Goal: Task Accomplishment & Management: Complete application form

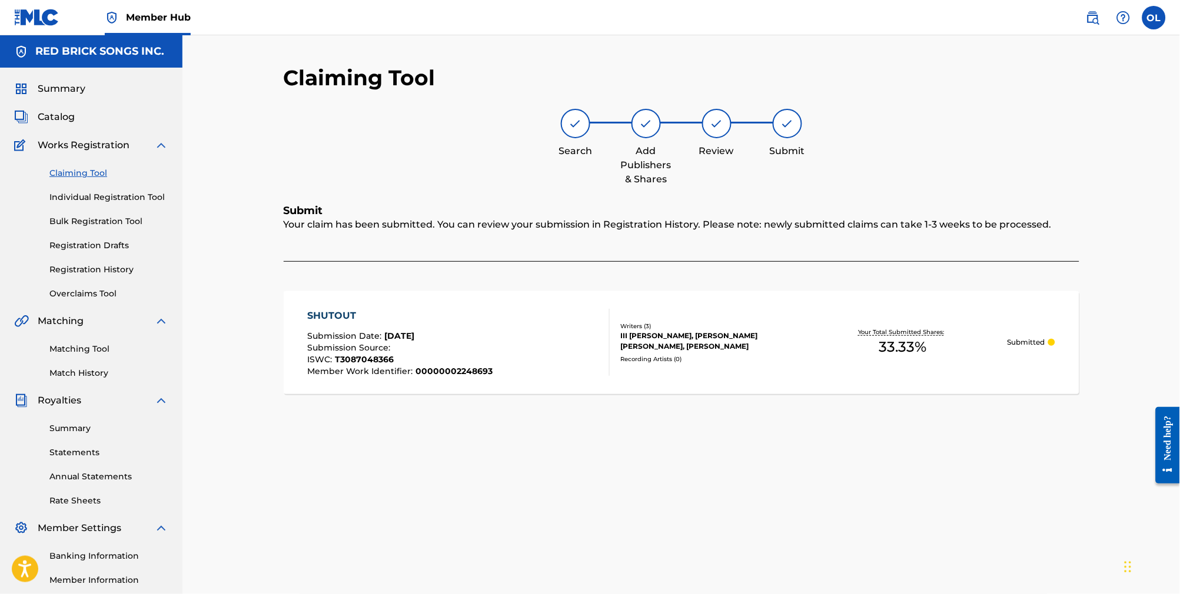
click at [96, 178] on link "Claiming Tool" at bounding box center [108, 173] width 119 height 12
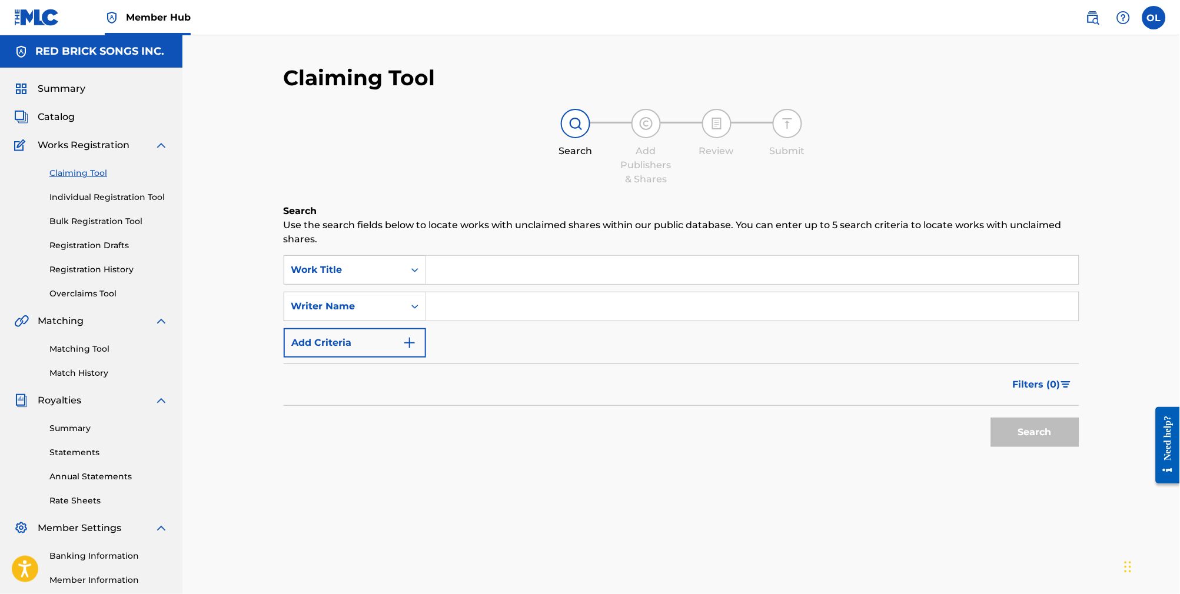
click at [450, 261] on input "Search Form" at bounding box center [752, 270] width 652 height 28
click at [404, 262] on div "Search Form" at bounding box center [414, 270] width 21 height 28
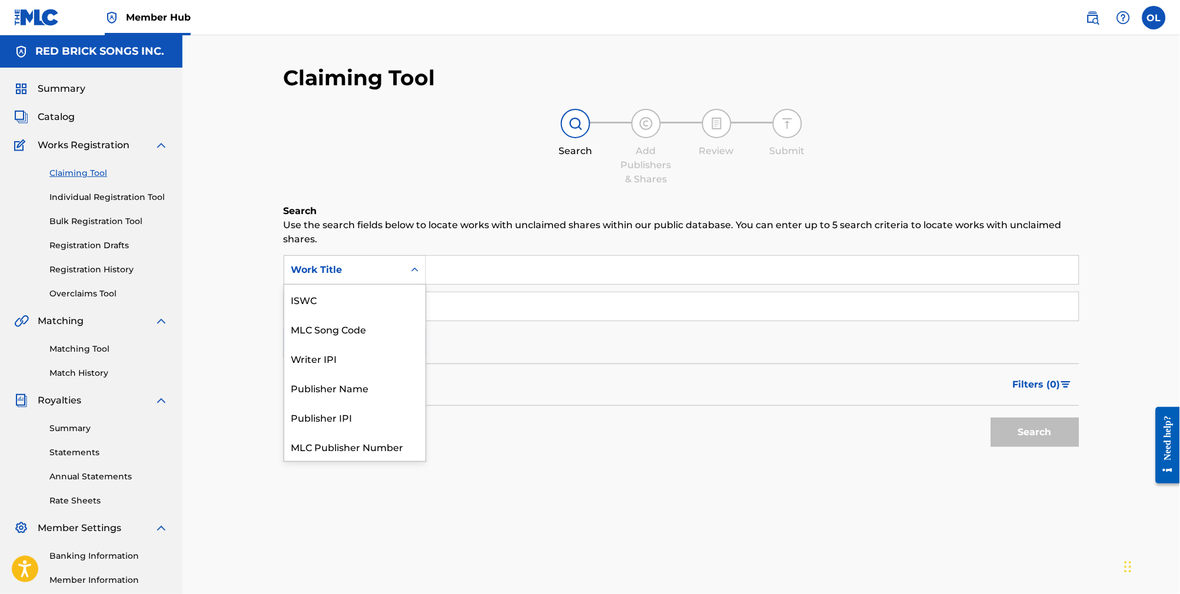
scroll to position [34, 0]
drag, startPoint x: 382, startPoint y: 294, endPoint x: 405, endPoint y: 277, distance: 28.7
click at [383, 292] on div "MLC Song Code" at bounding box center [354, 299] width 141 height 29
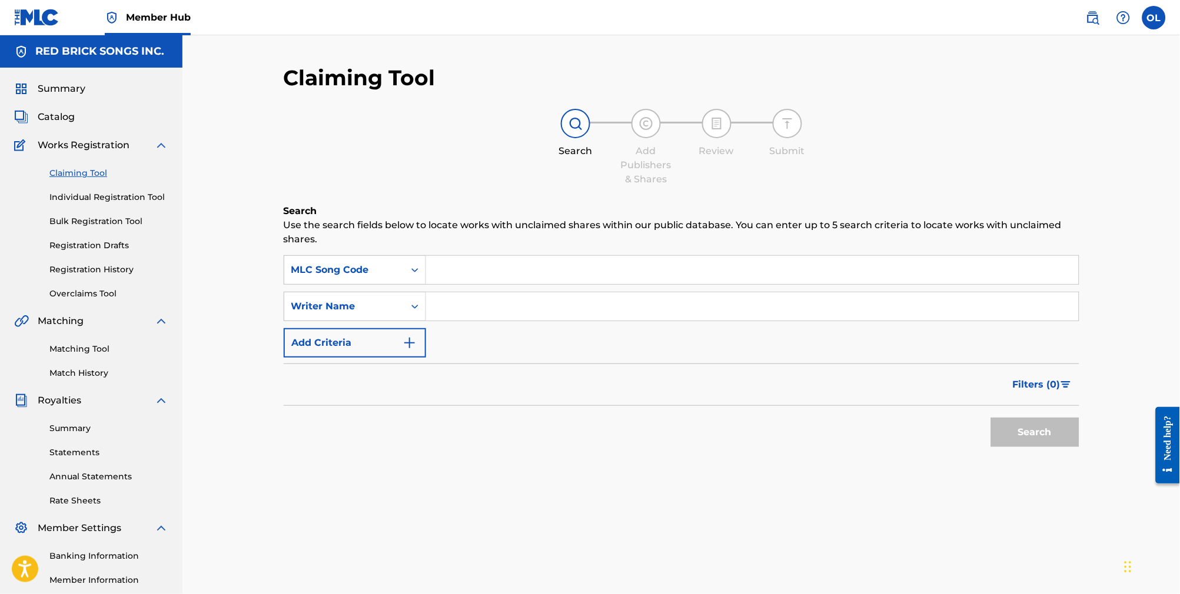
click at [453, 260] on input "Search Form" at bounding box center [752, 270] width 652 height 28
paste input "TC5WY6"
type input "TC5WY6"
click at [1028, 434] on button "Search" at bounding box center [1035, 432] width 88 height 29
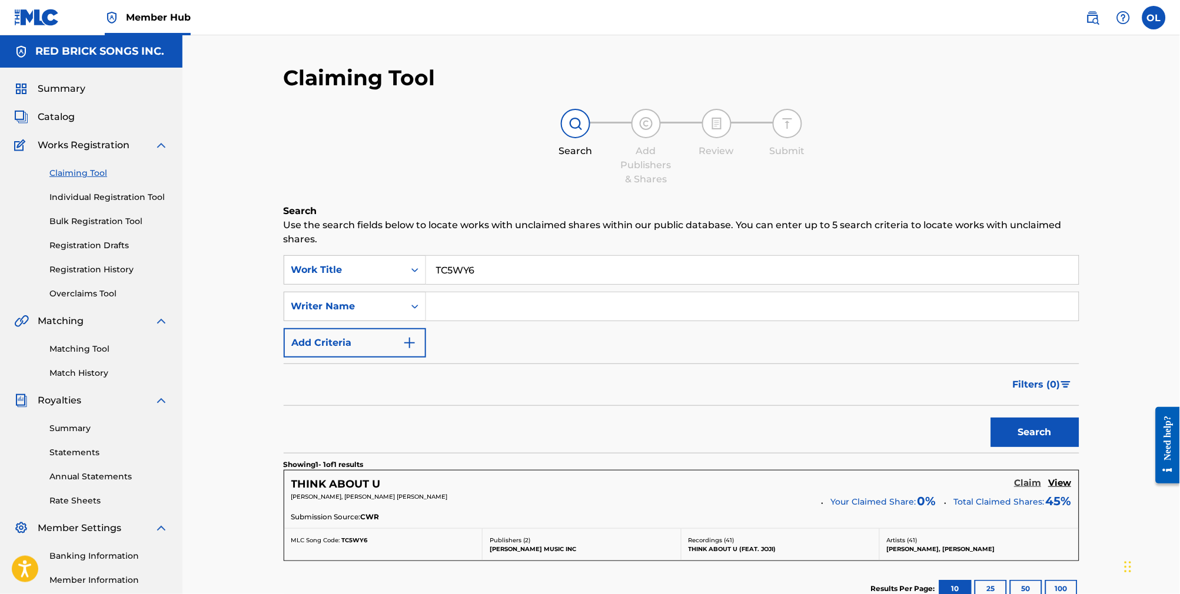
click at [1026, 484] on h5 "Claim" at bounding box center [1027, 483] width 27 height 11
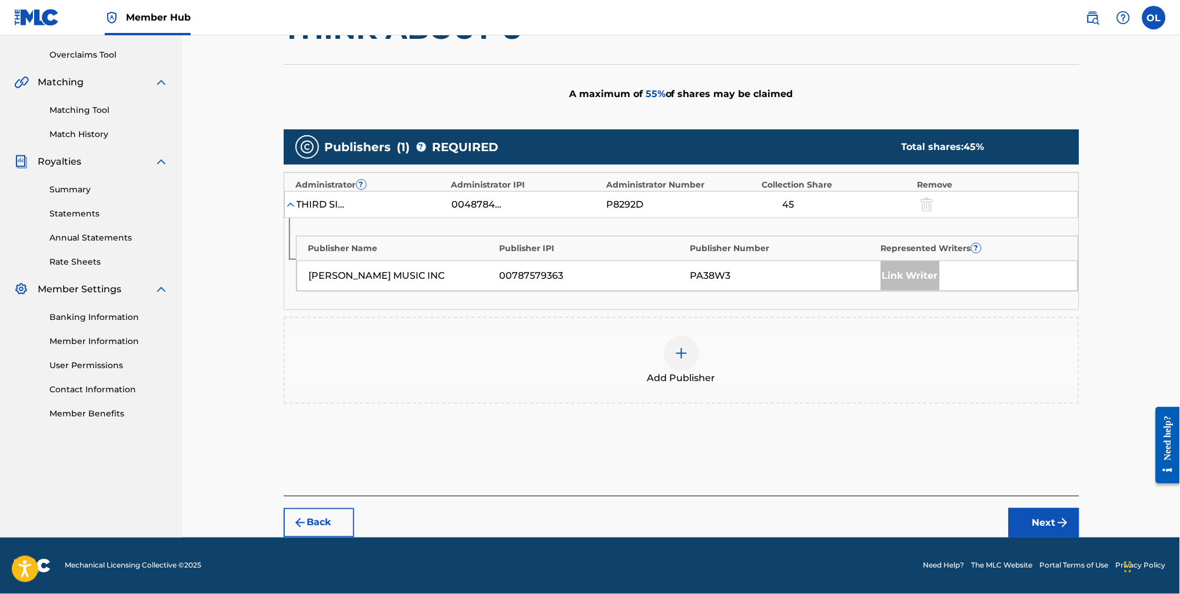
scroll to position [271, 0]
click at [688, 347] on img at bounding box center [681, 354] width 14 height 14
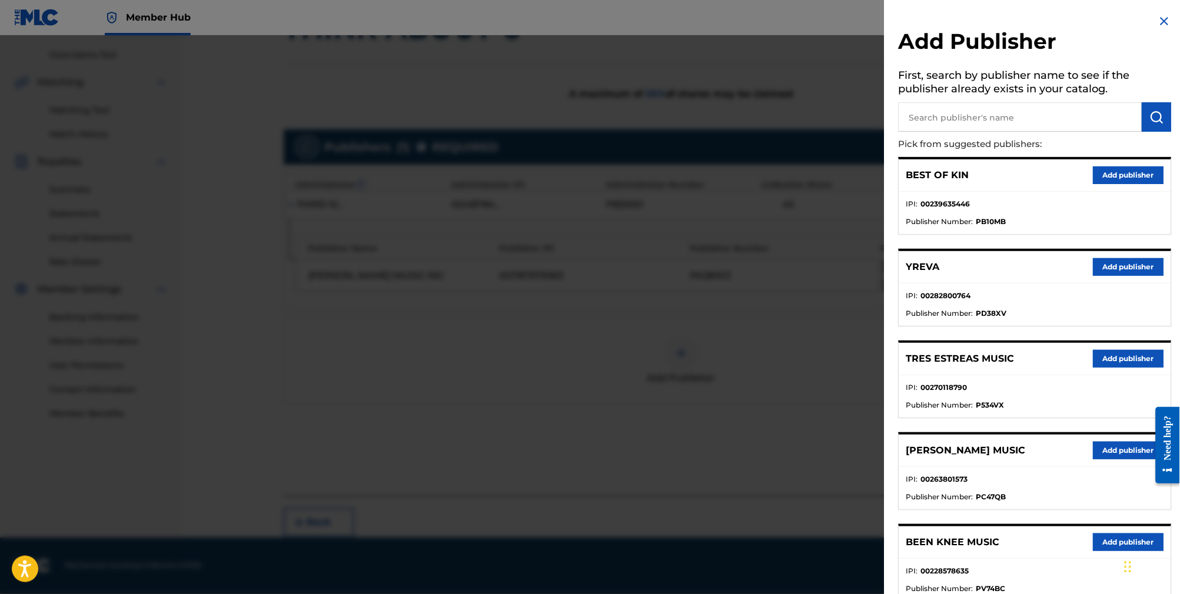
click at [971, 119] on input "text" at bounding box center [1020, 116] width 244 height 29
type input "red brick music"
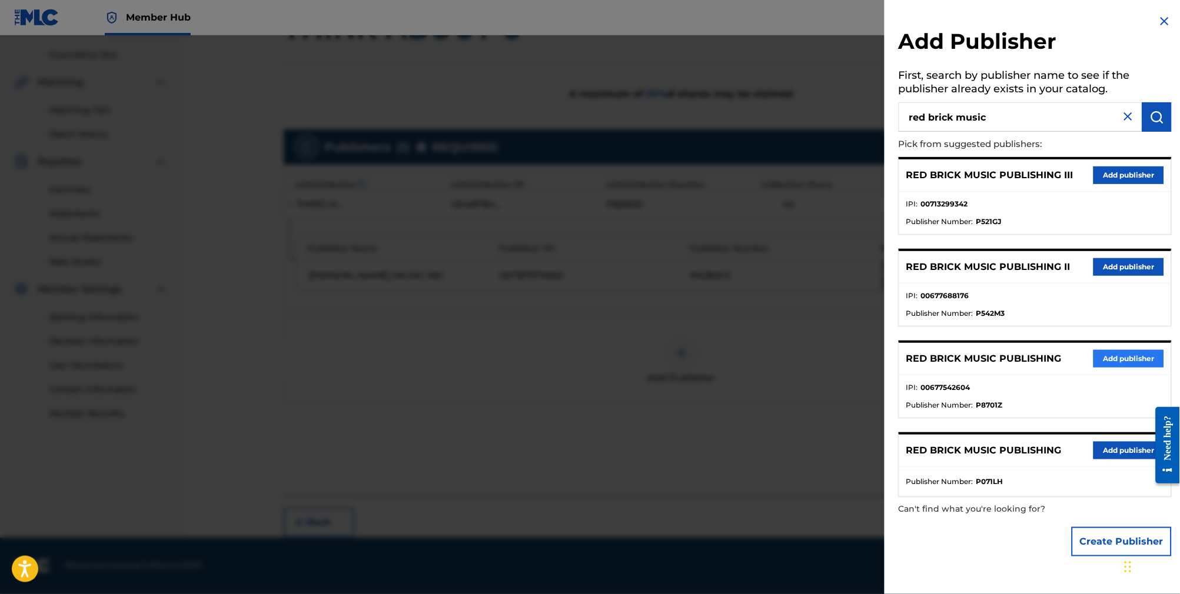
click at [1109, 368] on button "Add publisher" at bounding box center [1128, 359] width 71 height 18
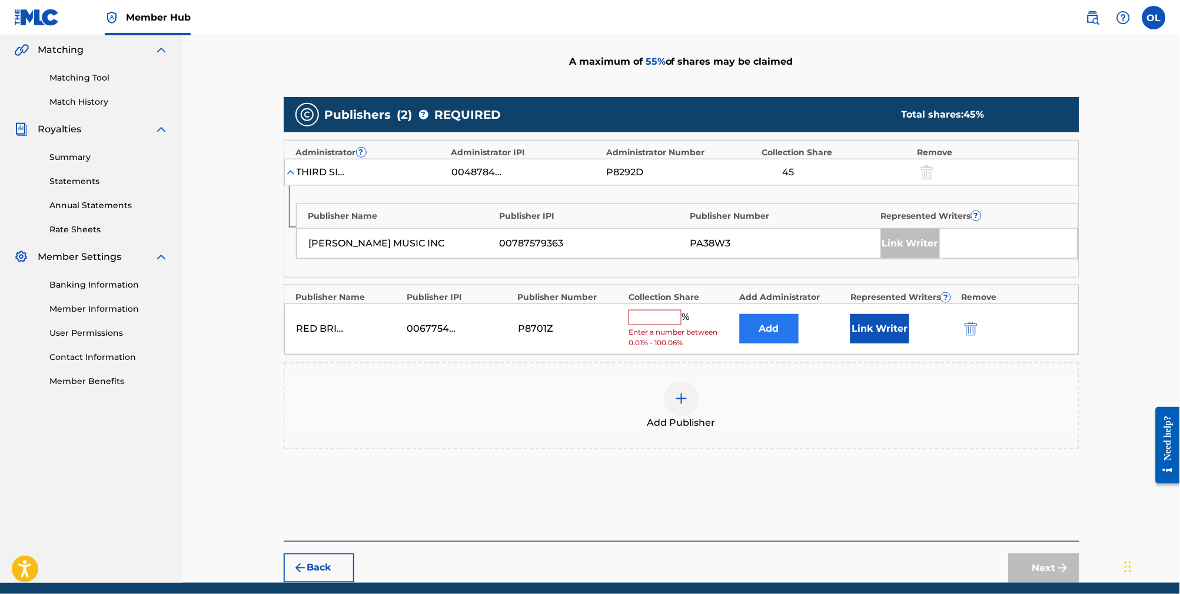
click at [776, 344] on button "Add" at bounding box center [769, 328] width 59 height 29
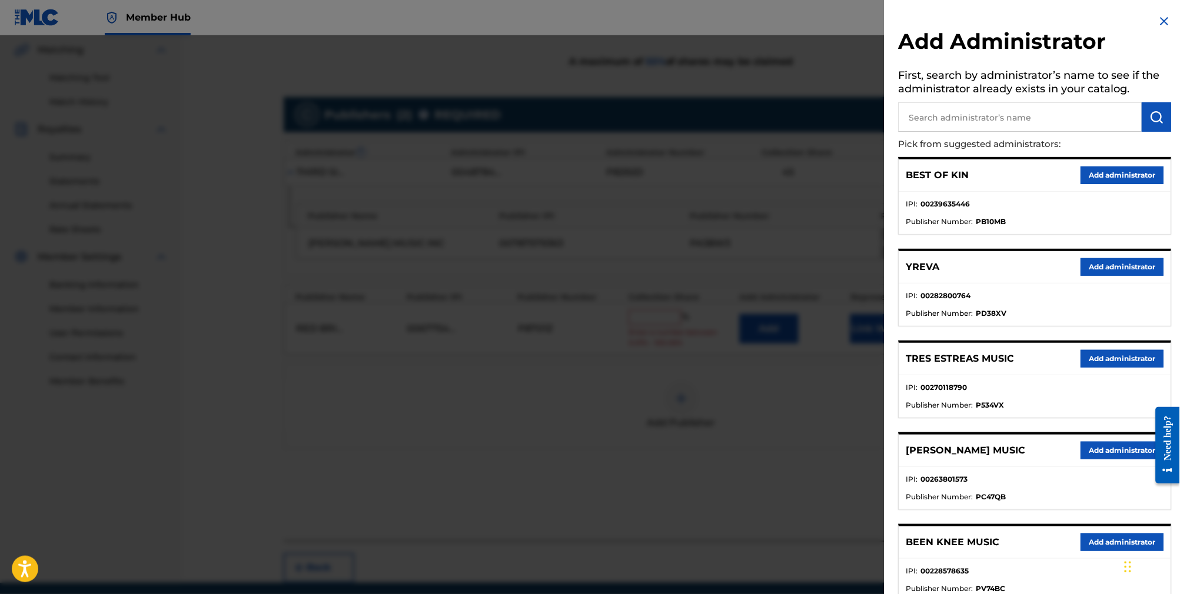
click at [944, 132] on input "text" at bounding box center [1020, 116] width 244 height 29
type input "red brick songs"
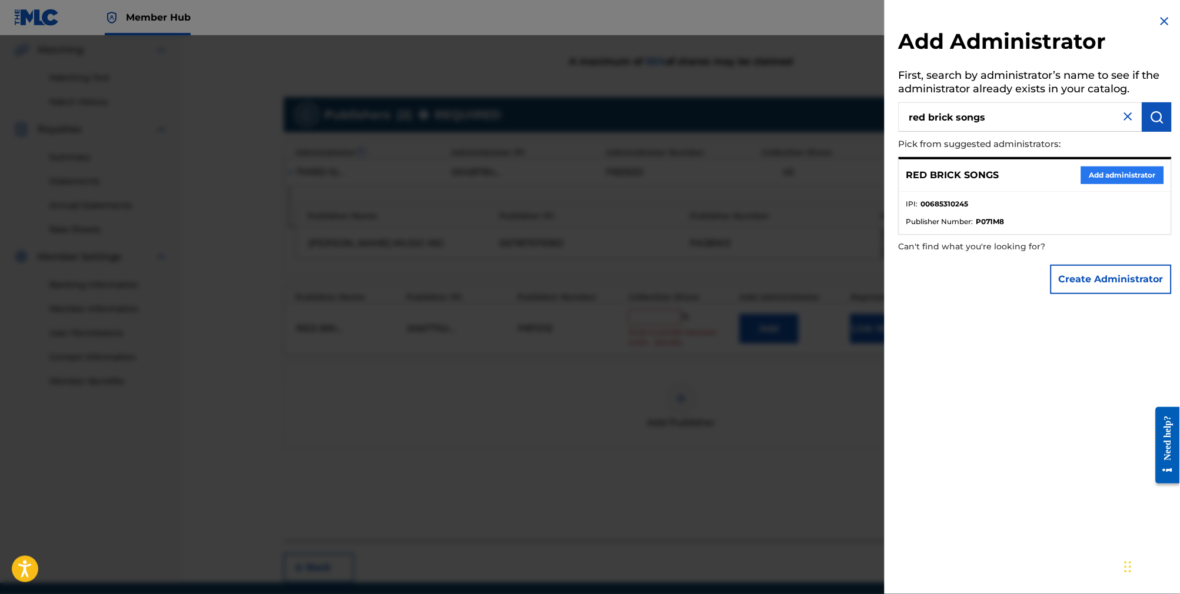
click at [1117, 175] on button "Add administrator" at bounding box center [1122, 176] width 83 height 18
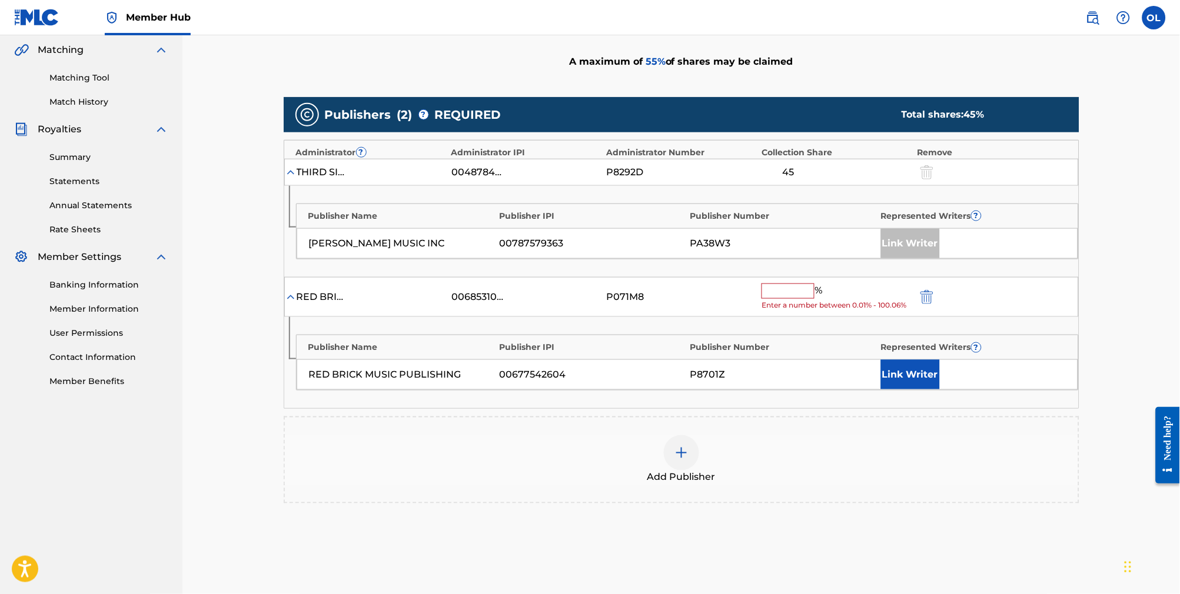
click at [803, 299] on input "text" at bounding box center [787, 291] width 53 height 15
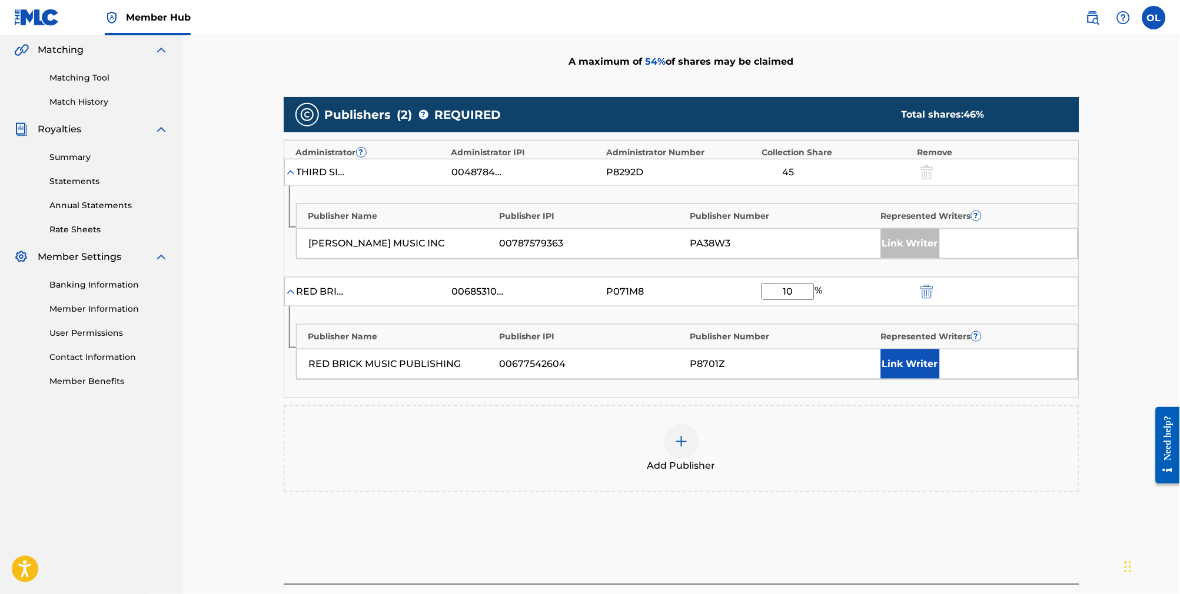
type input "10"
click at [923, 379] on button "Link Writer" at bounding box center [910, 363] width 59 height 29
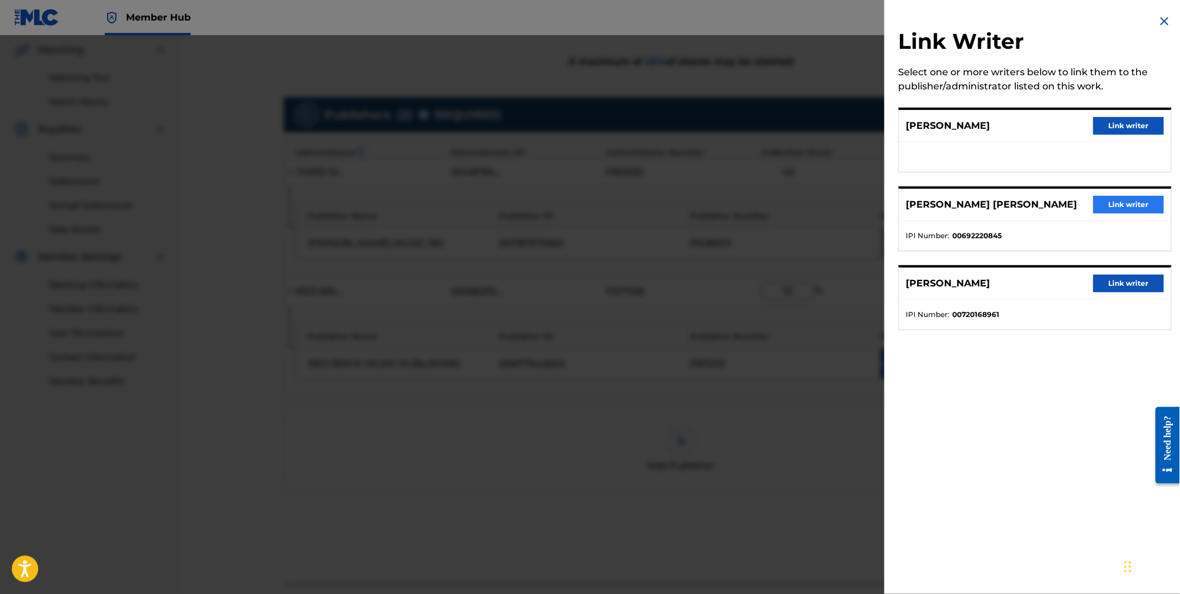
click at [1118, 214] on button "Link writer" at bounding box center [1128, 205] width 71 height 18
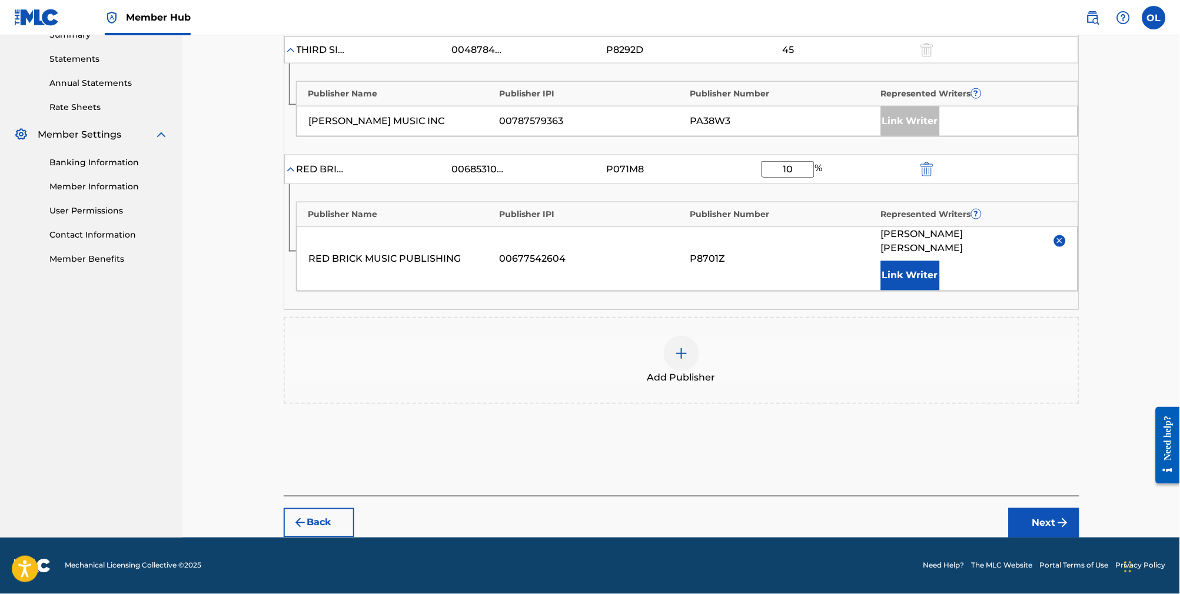
scroll to position [415, 0]
click at [1062, 517] on button "Next" at bounding box center [1043, 522] width 71 height 29
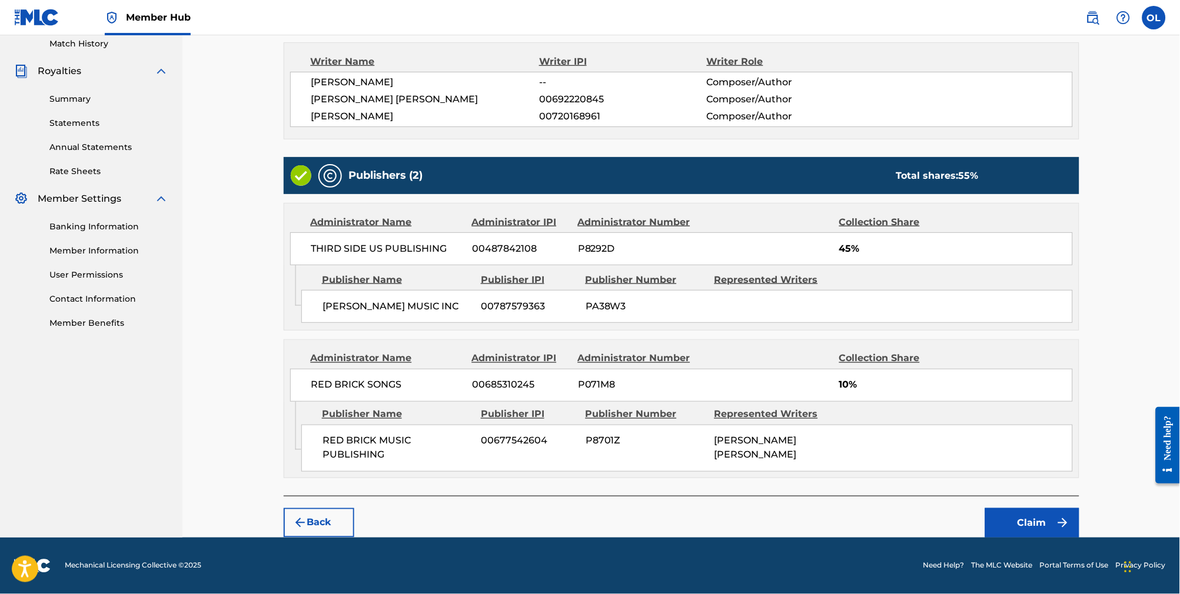
scroll to position [353, 0]
click at [1062, 517] on button "Claim" at bounding box center [1032, 522] width 94 height 29
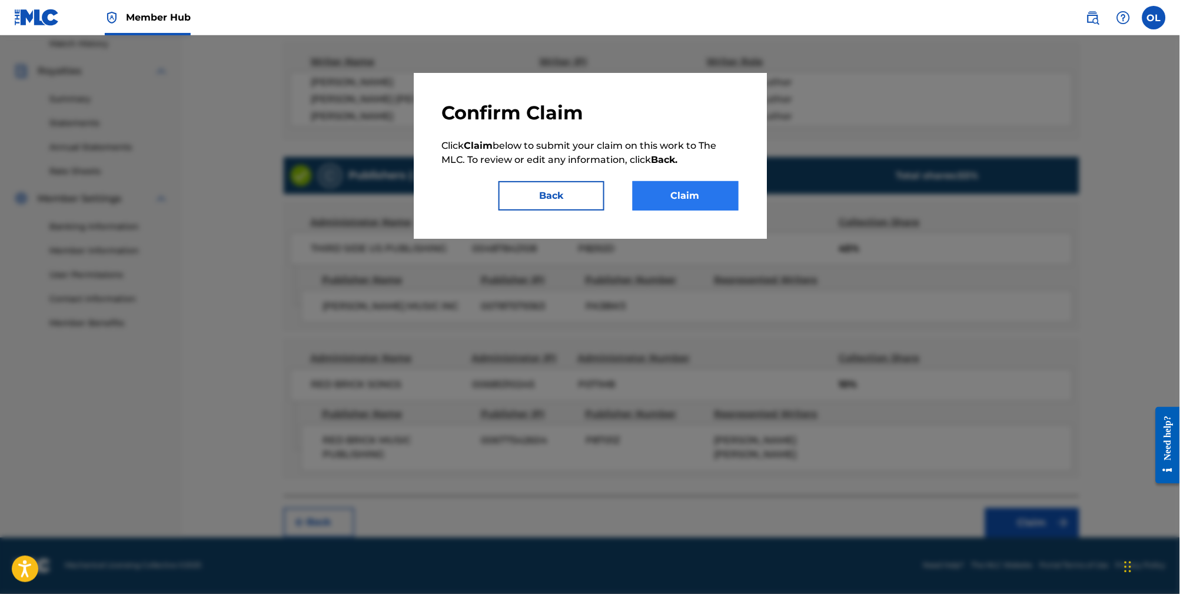
click at [707, 198] on button "Claim" at bounding box center [685, 195] width 106 height 29
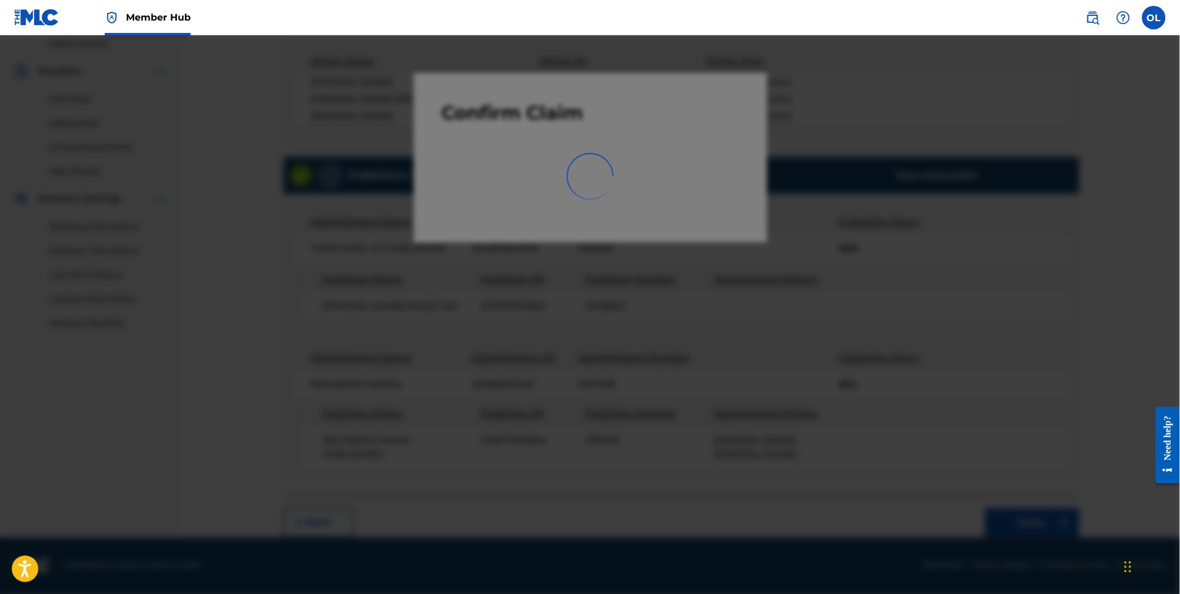
scroll to position [155, 0]
